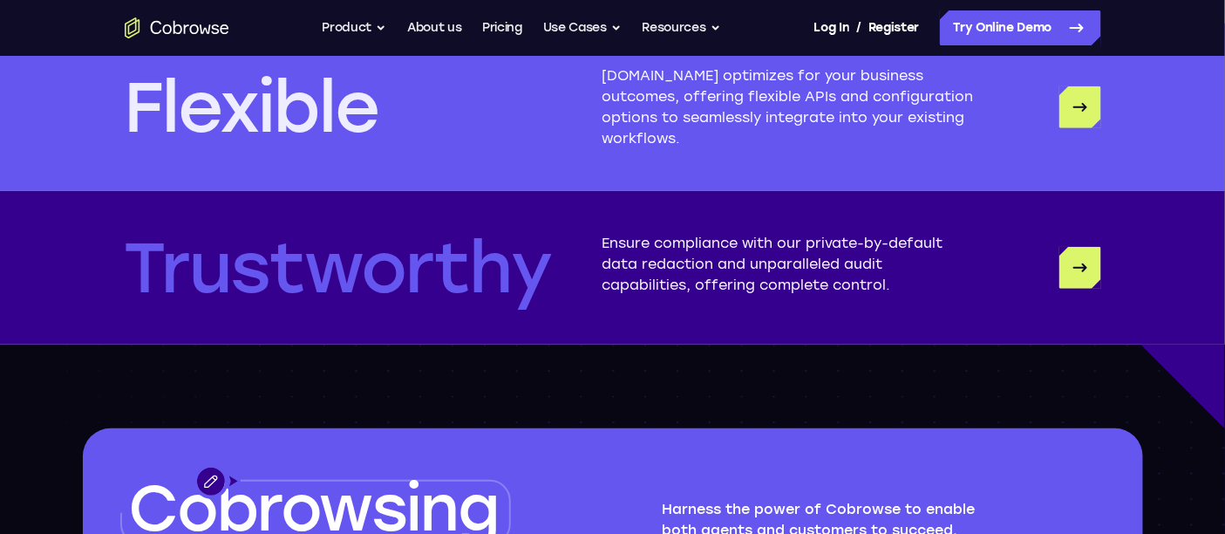
scroll to position [4615, 0]
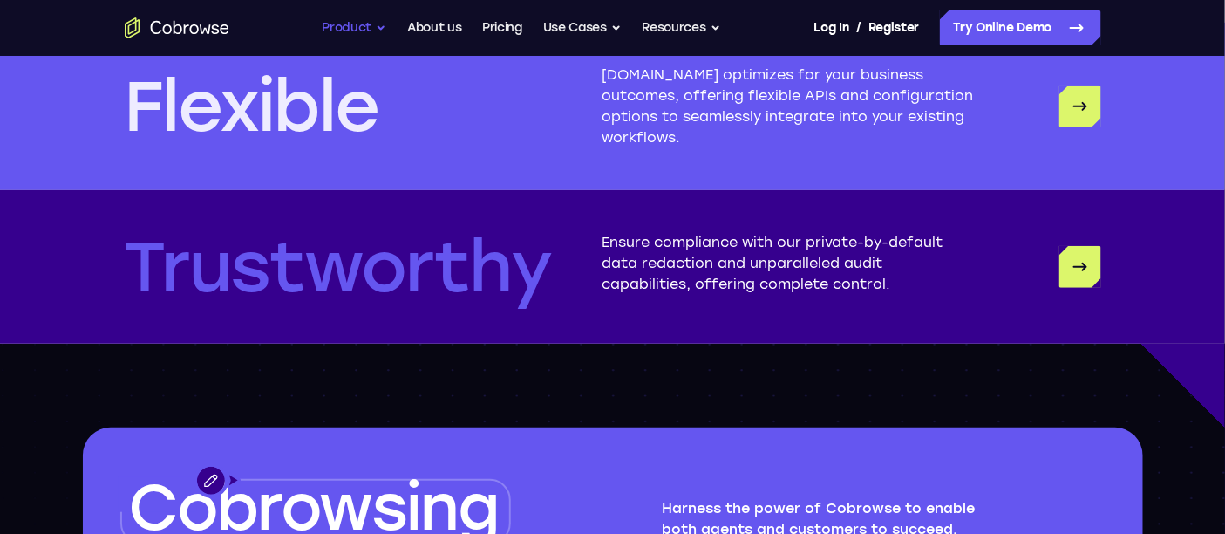
click at [350, 26] on button "Product" at bounding box center [355, 27] width 65 height 35
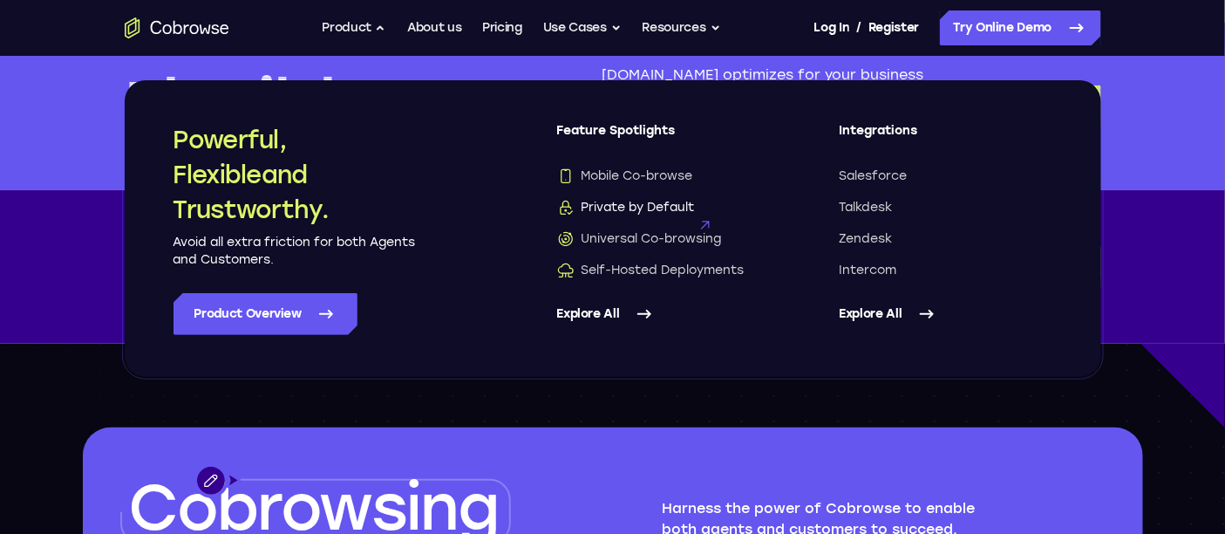
click at [645, 204] on span "Private by Default" at bounding box center [626, 207] width 138 height 17
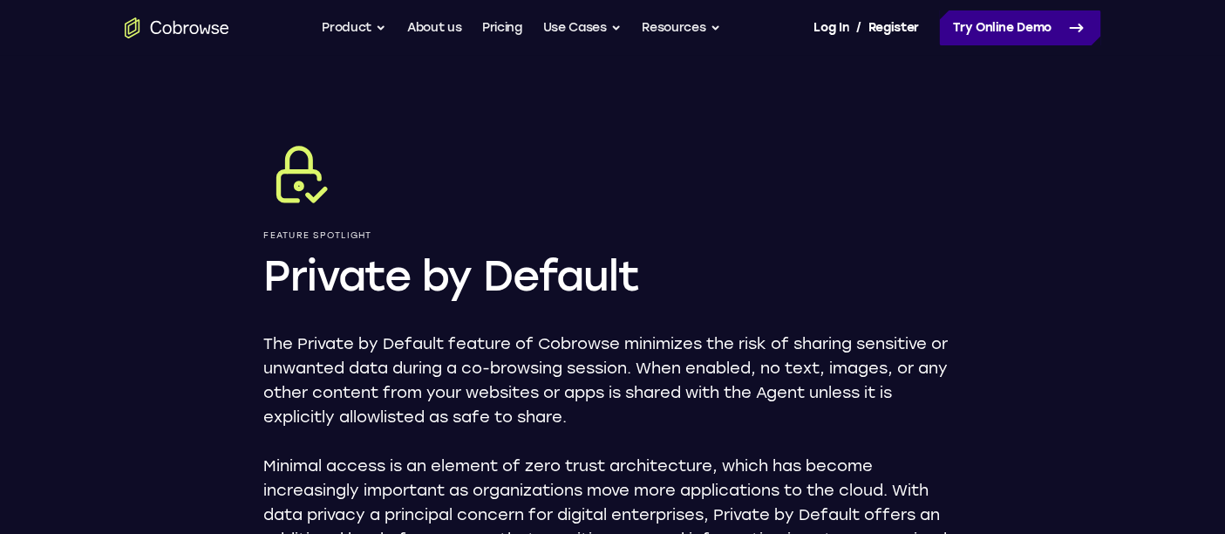
click at [989, 32] on link "Try Online Demo" at bounding box center [1020, 27] width 161 height 35
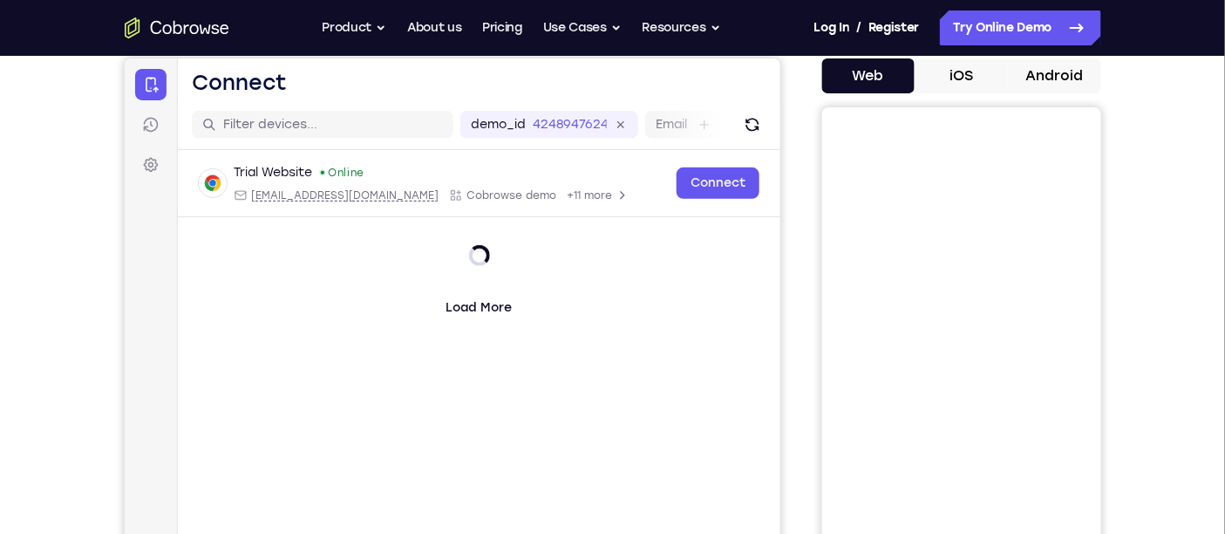
scroll to position [169, 0]
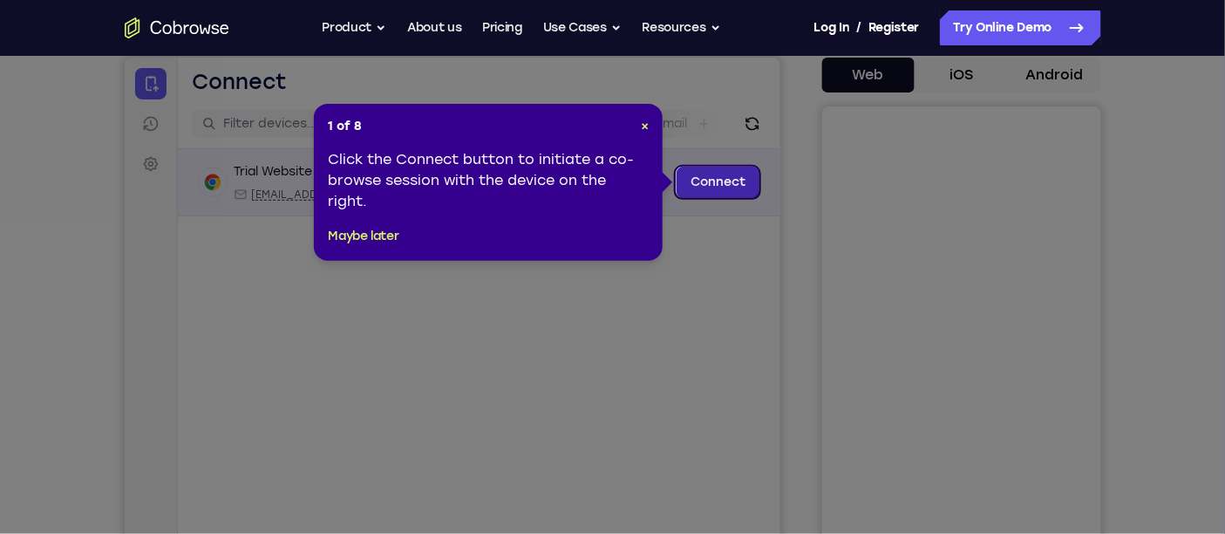
click at [734, 188] on link "Connect" at bounding box center [717, 181] width 83 height 31
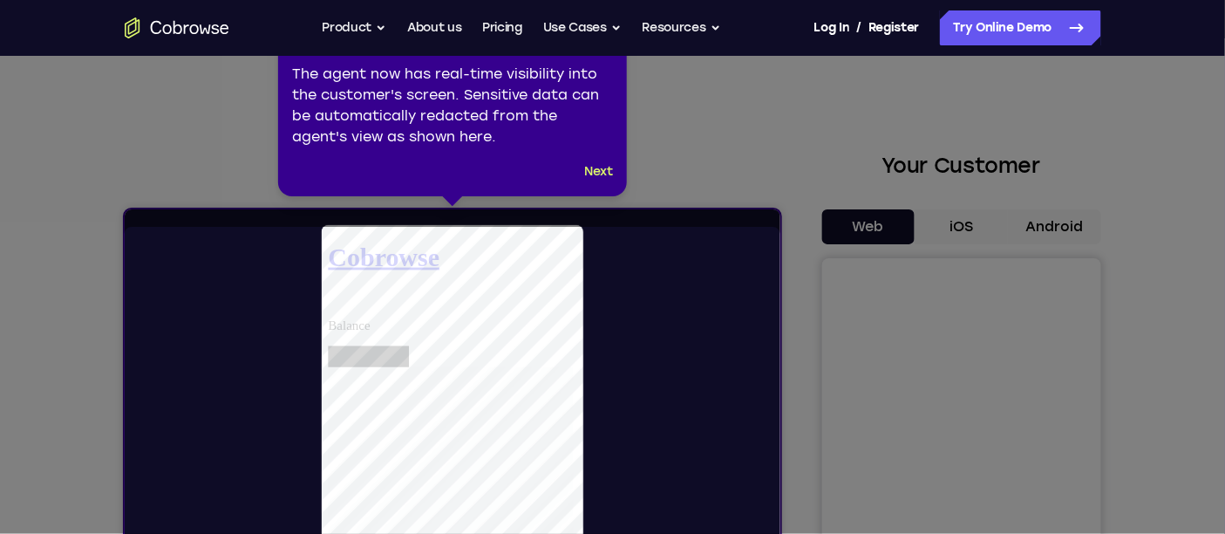
scroll to position [0, 0]
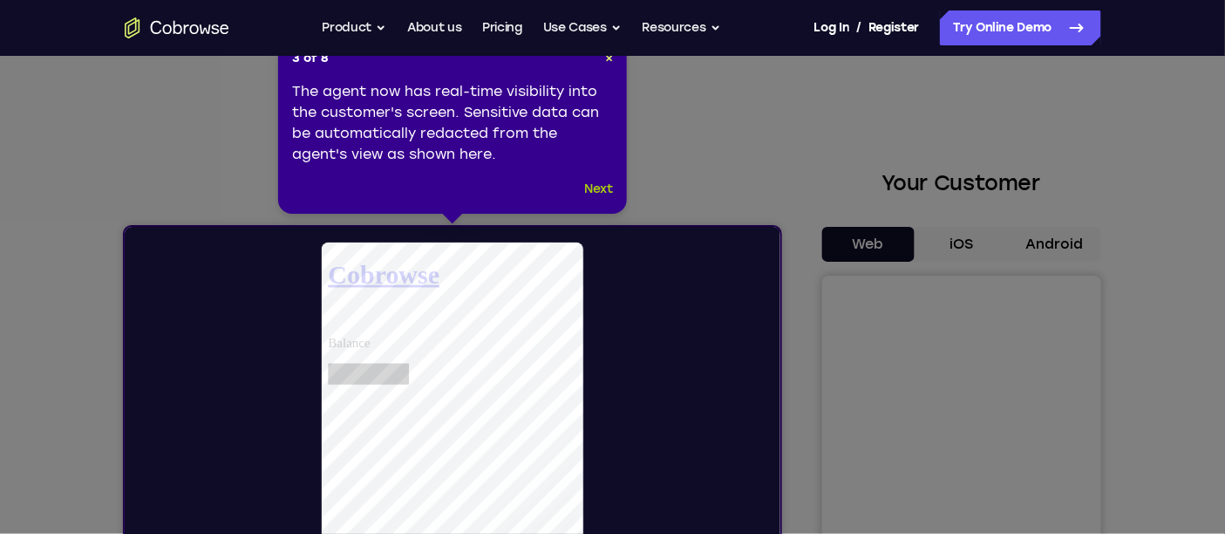
click at [605, 196] on button "Next" at bounding box center [598, 189] width 29 height 21
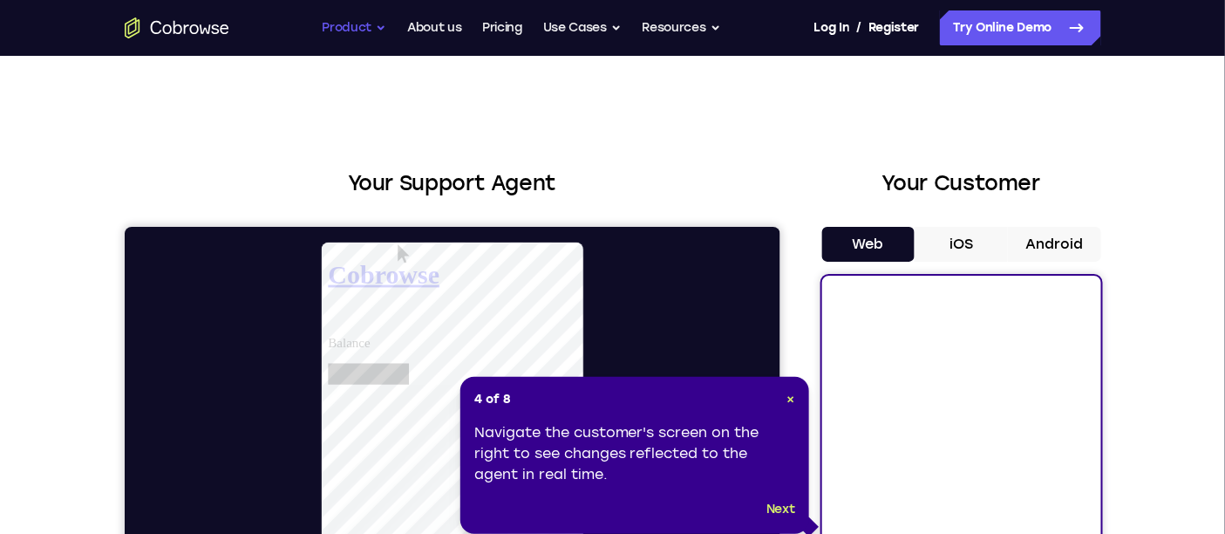
click at [371, 28] on button "Product" at bounding box center [355, 27] width 65 height 35
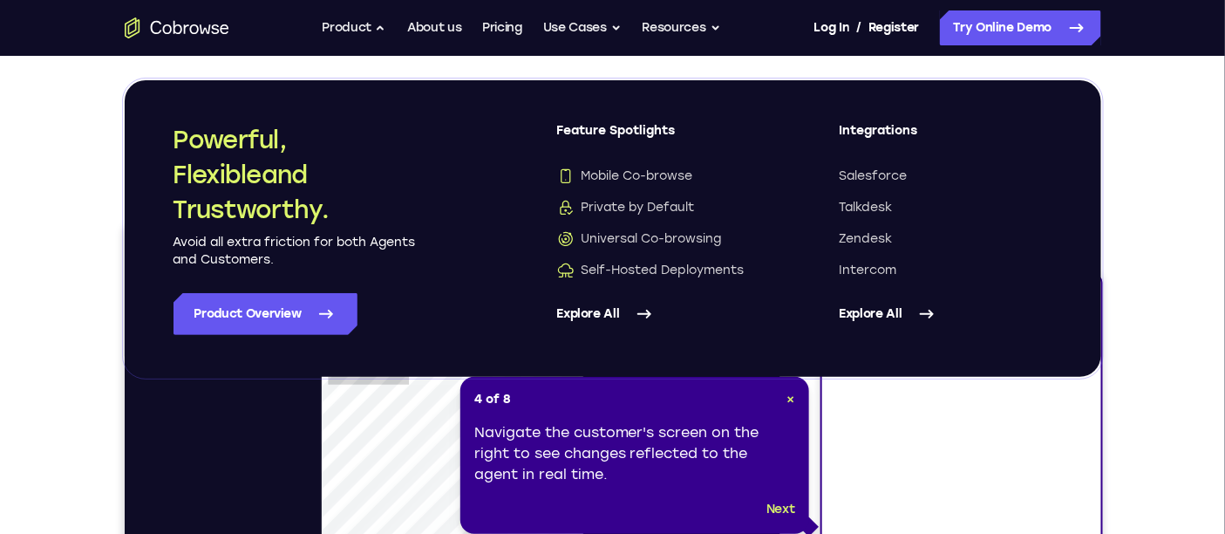
click at [869, 308] on link "Explore All" at bounding box center [946, 314] width 213 height 42
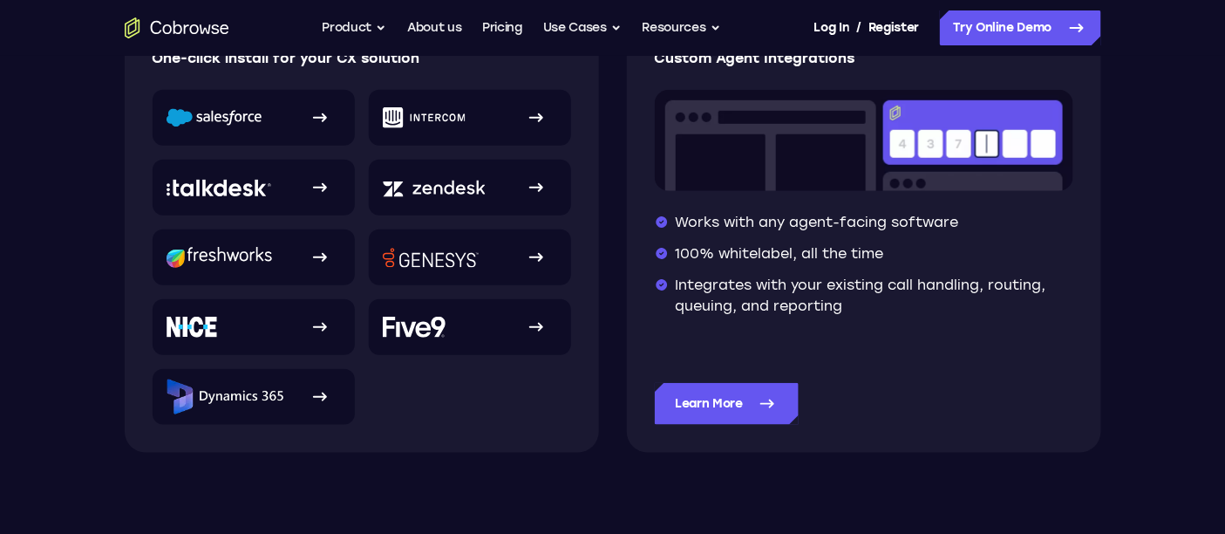
scroll to position [424, 0]
